Goal: Navigation & Orientation: Find specific page/section

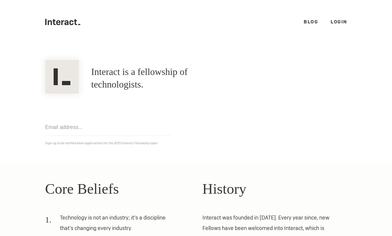
click at [185, 75] on h1 "Interact is a fellowship of technologists." at bounding box center [162, 78] width 142 height 25
drag, startPoint x: 186, startPoint y: 75, endPoint x: 215, endPoint y: 80, distance: 29.8
click at [186, 75] on h1 "Interact is a fellowship of technologists." at bounding box center [162, 78] width 142 height 25
click at [233, 81] on h1 "Interact is a fellowship of technologists." at bounding box center [162, 78] width 142 height 25
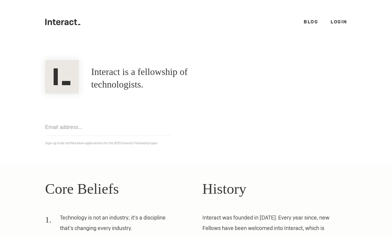
click at [51, 126] on input "email" at bounding box center [108, 127] width 126 height 17
click at [185, 151] on section "Interact is a fellowship of technologists. A fellowship of technologists. Get n…" at bounding box center [196, 104] width 392 height 121
click at [52, 22] on icon at bounding box center [53, 22] width 3 height 6
click at [339, 20] on link "Login" at bounding box center [338, 22] width 16 height 6
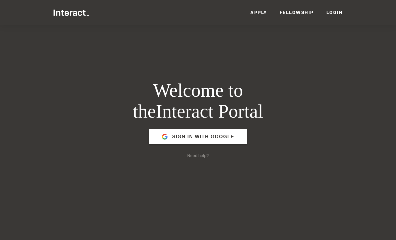
click at [259, 11] on link "Apply" at bounding box center [258, 12] width 17 height 6
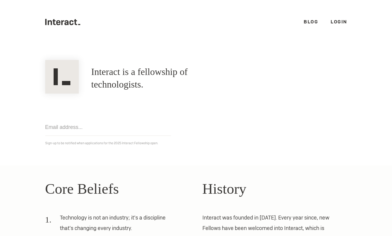
click at [335, 23] on link "Login" at bounding box center [338, 22] width 16 height 6
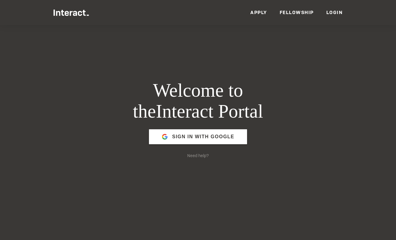
click at [297, 13] on link "Fellowship" at bounding box center [297, 12] width 34 height 6
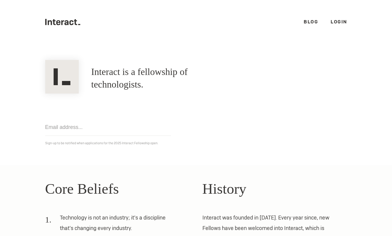
click at [331, 21] on link "Login" at bounding box center [338, 22] width 16 height 6
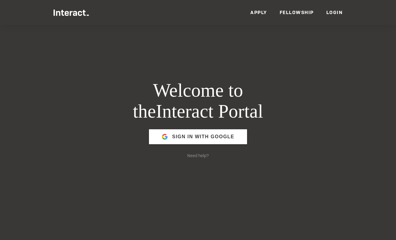
click at [298, 14] on link "Fellowship" at bounding box center [297, 12] width 34 height 6
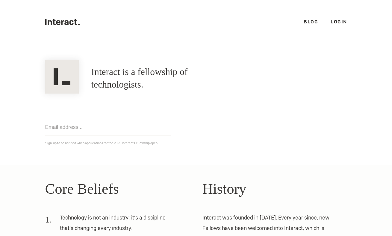
click at [339, 19] on link "Login" at bounding box center [338, 22] width 16 height 6
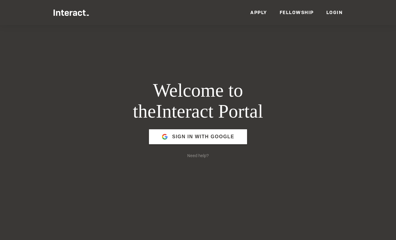
click at [339, 15] on link "Login" at bounding box center [334, 12] width 16 height 6
click at [208, 131] on span "Sign in with Google" at bounding box center [203, 137] width 62 height 14
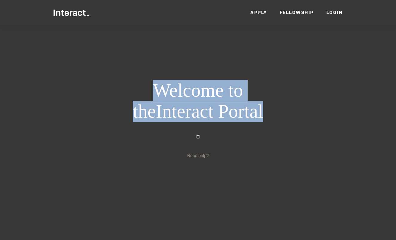
drag, startPoint x: 250, startPoint y: 109, endPoint x: 278, endPoint y: 177, distance: 73.2
click at [279, 172] on div "Welcome to the Interact Portal Need help?" at bounding box center [198, 120] width 201 height 240
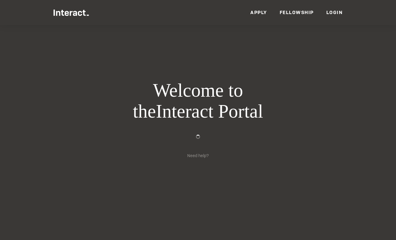
click at [277, 191] on div "Welcome to the Interact Portal Need help?" at bounding box center [198, 120] width 201 height 240
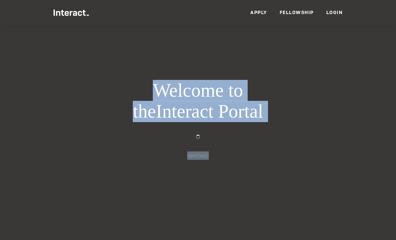
drag, startPoint x: 249, startPoint y: 186, endPoint x: 112, endPoint y: 79, distance: 174.4
click at [113, 84] on div "Welcome to the Interact Portal Need help?" at bounding box center [198, 120] width 201 height 240
click at [112, 79] on div "Welcome to the Interact Portal Need help?" at bounding box center [198, 120] width 201 height 240
drag, startPoint x: 116, startPoint y: 80, endPoint x: 240, endPoint y: 168, distance: 152.6
click at [240, 167] on div "Welcome to the Interact Portal Need help?" at bounding box center [198, 120] width 201 height 240
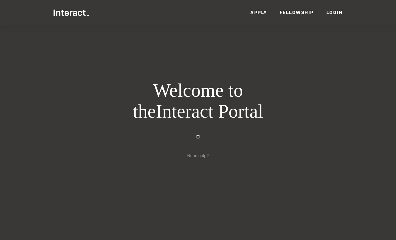
click at [241, 168] on div "Welcome to the Interact Portal Need help?" at bounding box center [198, 120] width 201 height 240
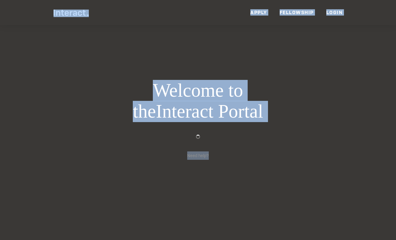
drag, startPoint x: 204, startPoint y: 147, endPoint x: 25, endPoint y: 7, distance: 226.6
click at [25, 7] on div "Refreshing Airtable Redirecting you... Members Events News Resources VC Partner…" at bounding box center [198, 173] width 396 height 346
click at [25, 7] on div at bounding box center [198, 12] width 396 height 25
drag, startPoint x: 25, startPoint y: 7, endPoint x: 265, endPoint y: 175, distance: 293.4
click at [264, 174] on div "Refreshing Airtable Redirecting you... Members Events News Resources VC Partner…" at bounding box center [198, 173] width 396 height 346
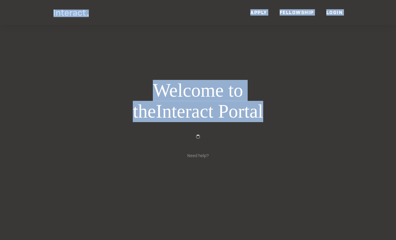
click at [275, 181] on div "Welcome to the Interact Portal Need help?" at bounding box center [198, 120] width 201 height 240
drag, startPoint x: 271, startPoint y: 180, endPoint x: 22, endPoint y: 2, distance: 305.5
click at [21, 0] on html "Refreshing Airtable Redirecting you... Members Events News Resources VC Partner…" at bounding box center [198, 173] width 396 height 346
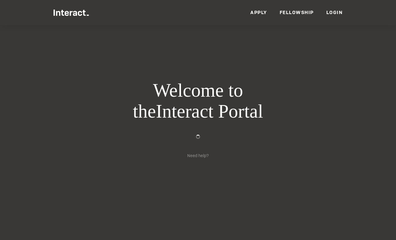
click at [30, 15] on div at bounding box center [198, 12] width 396 height 25
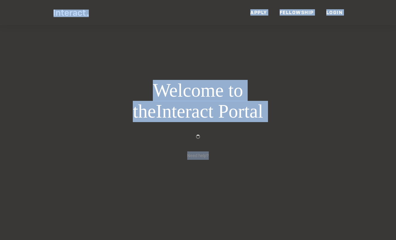
drag, startPoint x: 38, startPoint y: 9, endPoint x: 250, endPoint y: 188, distance: 277.8
click at [251, 188] on div "Refreshing Airtable Redirecting you... Members Events News Resources VC Partner…" at bounding box center [198, 173] width 396 height 346
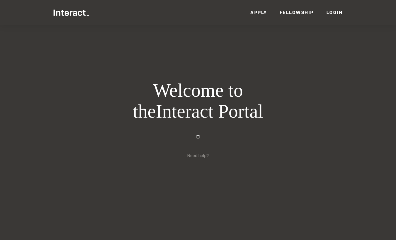
drag, startPoint x: 250, startPoint y: 188, endPoint x: 245, endPoint y: 186, distance: 5.4
click at [250, 188] on div "Welcome to the Interact Portal Need help?" at bounding box center [198, 120] width 201 height 240
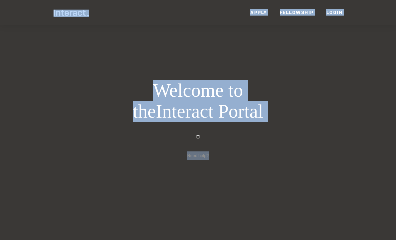
drag, startPoint x: 245, startPoint y: 186, endPoint x: 19, endPoint y: 14, distance: 283.8
click at [19, 13] on div "Refreshing Airtable Redirecting you... Members Events News Resources VC Partner…" at bounding box center [198, 173] width 396 height 346
click at [19, 14] on div at bounding box center [198, 12] width 396 height 25
drag, startPoint x: 25, startPoint y: 11, endPoint x: 250, endPoint y: 183, distance: 283.0
click at [247, 181] on div "Refreshing Airtable Redirecting you... Members Events News Resources VC Partner…" at bounding box center [198, 173] width 396 height 346
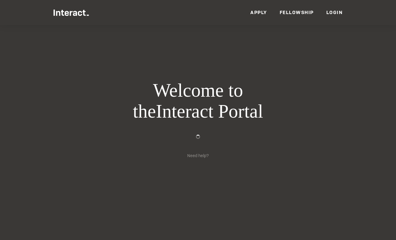
drag, startPoint x: 252, startPoint y: 185, endPoint x: 260, endPoint y: 190, distance: 9.0
click at [253, 185] on div "Welcome to the Interact Portal Need help?" at bounding box center [198, 120] width 201 height 240
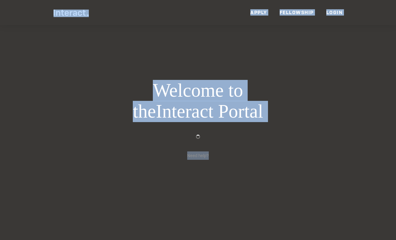
drag, startPoint x: 257, startPoint y: 185, endPoint x: 35, endPoint y: 13, distance: 280.6
click at [35, 13] on div "Refreshing Airtable Redirecting you... Members Events News Resources VC Partner…" at bounding box center [198, 173] width 396 height 346
click at [35, 13] on div at bounding box center [198, 12] width 396 height 25
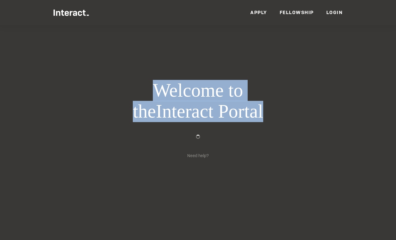
drag, startPoint x: 201, startPoint y: 139, endPoint x: 130, endPoint y: 92, distance: 85.5
click at [130, 92] on div "Welcome to the Interact Portal Need help?" at bounding box center [198, 120] width 201 height 240
click at [128, 91] on h1 "Welcome to the Interact Portal" at bounding box center [198, 101] width 201 height 42
drag, startPoint x: 129, startPoint y: 91, endPoint x: 229, endPoint y: 198, distance: 146.7
click at [227, 203] on div "Welcome to the Interact Portal Need help?" at bounding box center [198, 120] width 201 height 240
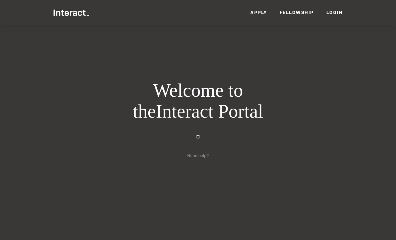
click at [230, 195] on div "Welcome to the Interact Portal Need help?" at bounding box center [198, 120] width 201 height 240
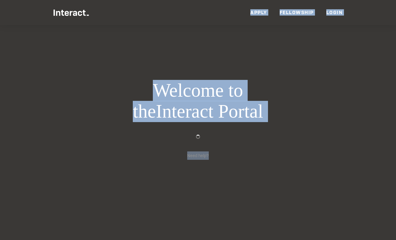
drag, startPoint x: 160, startPoint y: 135, endPoint x: -4, endPoint y: -26, distance: 229.4
click at [0, 0] on html "Refreshing Airtable Redirecting you... Members Events News Resources VC Partner…" at bounding box center [198, 173] width 396 height 346
click at [55, 15] on img at bounding box center [71, 13] width 35 height 6
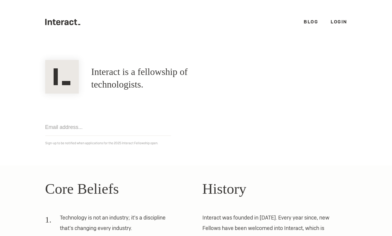
click at [315, 20] on link "Blog" at bounding box center [310, 22] width 14 height 6
click at [277, 23] on ul ".cls-1{fill:#33312f;} interact-brand-logotype-black Blog Login" at bounding box center [196, 22] width 302 height 44
click at [308, 19] on link "Blog" at bounding box center [310, 22] width 14 height 6
